Goal: Task Accomplishment & Management: Manage account settings

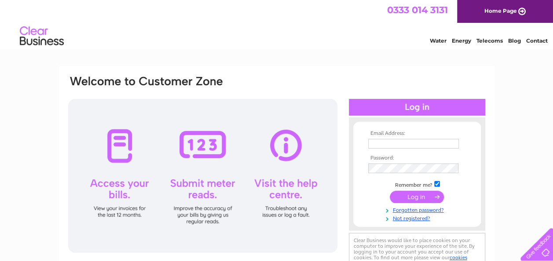
click at [412, 145] on input "text" at bounding box center [413, 144] width 91 height 10
type input "clt951@hotmail.com"
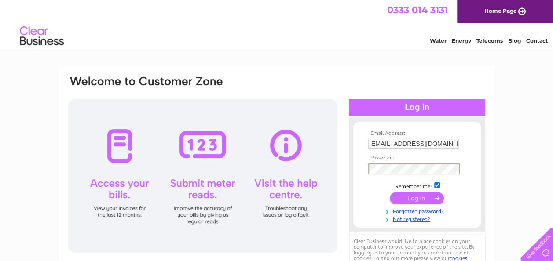
click at [420, 201] on input "submit" at bounding box center [417, 198] width 54 height 12
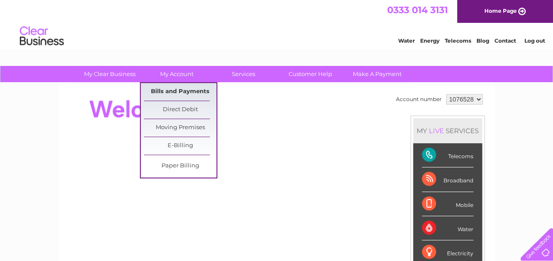
click at [179, 92] on link "Bills and Payments" at bounding box center [180, 92] width 73 height 18
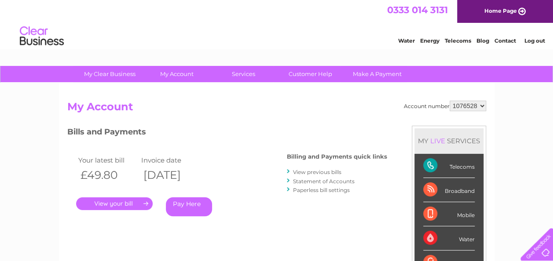
click at [305, 172] on link "View previous bills" at bounding box center [317, 172] width 48 height 7
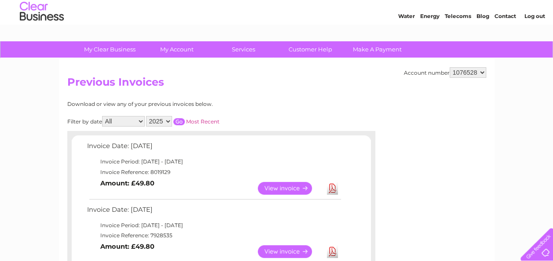
scroll to position [44, 0]
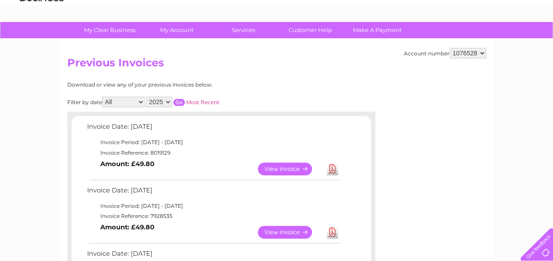
click at [330, 169] on link "Download" at bounding box center [332, 169] width 11 height 13
click at [330, 231] on link "Download" at bounding box center [332, 232] width 11 height 13
